Goal: Transaction & Acquisition: Purchase product/service

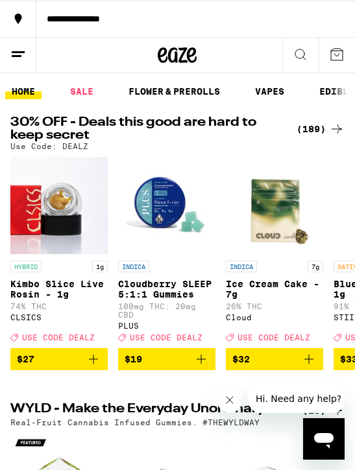
click at [302, 49] on icon at bounding box center [300, 54] width 10 height 10
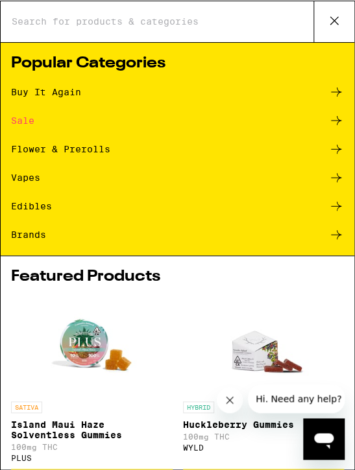
type input "N"
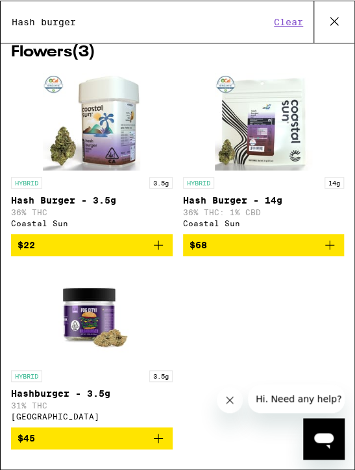
scroll to position [36, 0]
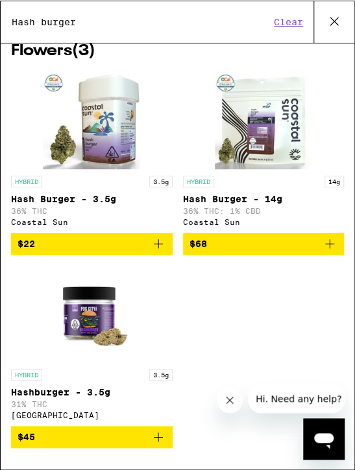
type input "Hash burger"
click at [352, 143] on div "3 results for "Hash burger" Flowers ( 3 ) HYBRID 3.5g Hash Burger - 3.5g 36% TH…" at bounding box center [178, 246] width 354 height 455
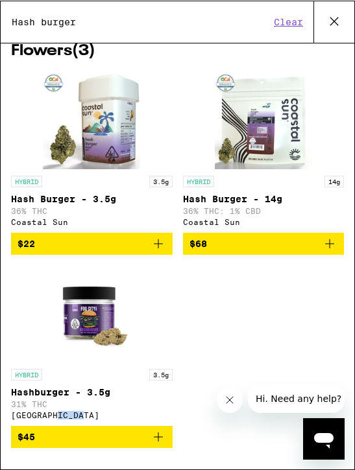
click at [247, 317] on div "HYBRID 3.5g Hash Burger - 3.5g 36% THC Coastal Sun $22 HYBRID 14g Hash Burger -…" at bounding box center [177, 269] width 333 height 396
